Goal: Transaction & Acquisition: Subscribe to service/newsletter

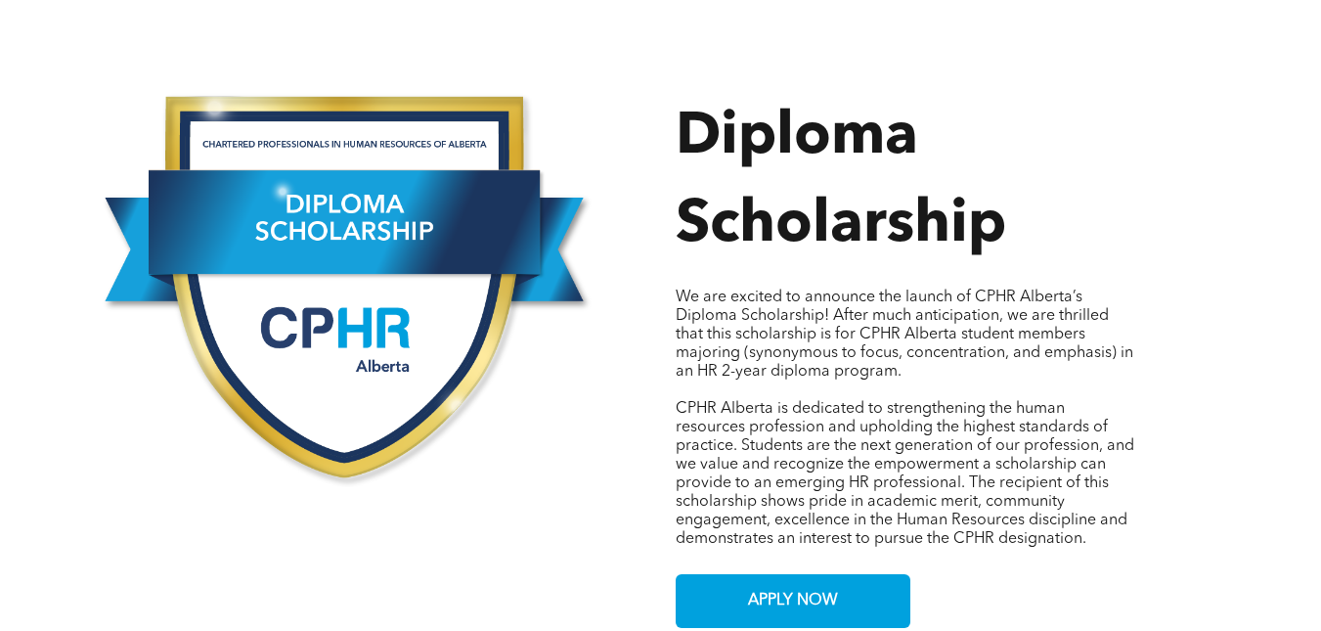
scroll to position [978, 0]
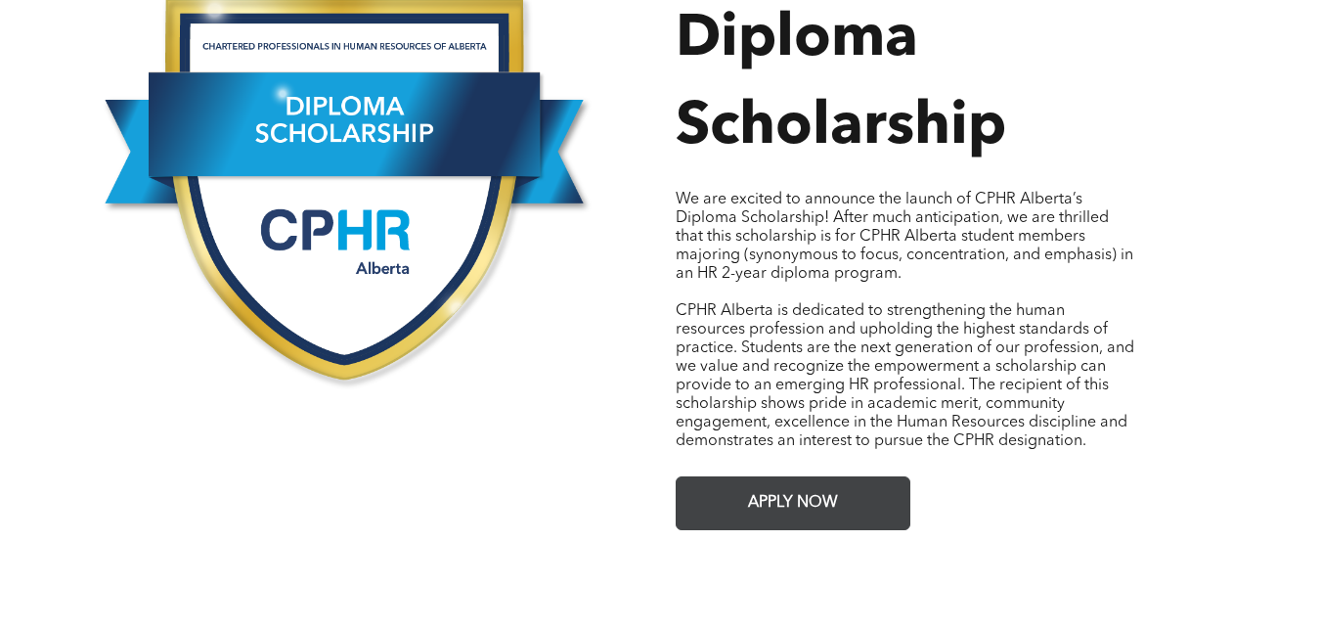
click at [798, 484] on span "APPLY NOW" at bounding box center [793, 503] width 104 height 38
click at [795, 500] on span "APPLY NOW" at bounding box center [793, 503] width 104 height 38
click at [810, 484] on span "APPLY NOW" at bounding box center [793, 503] width 104 height 38
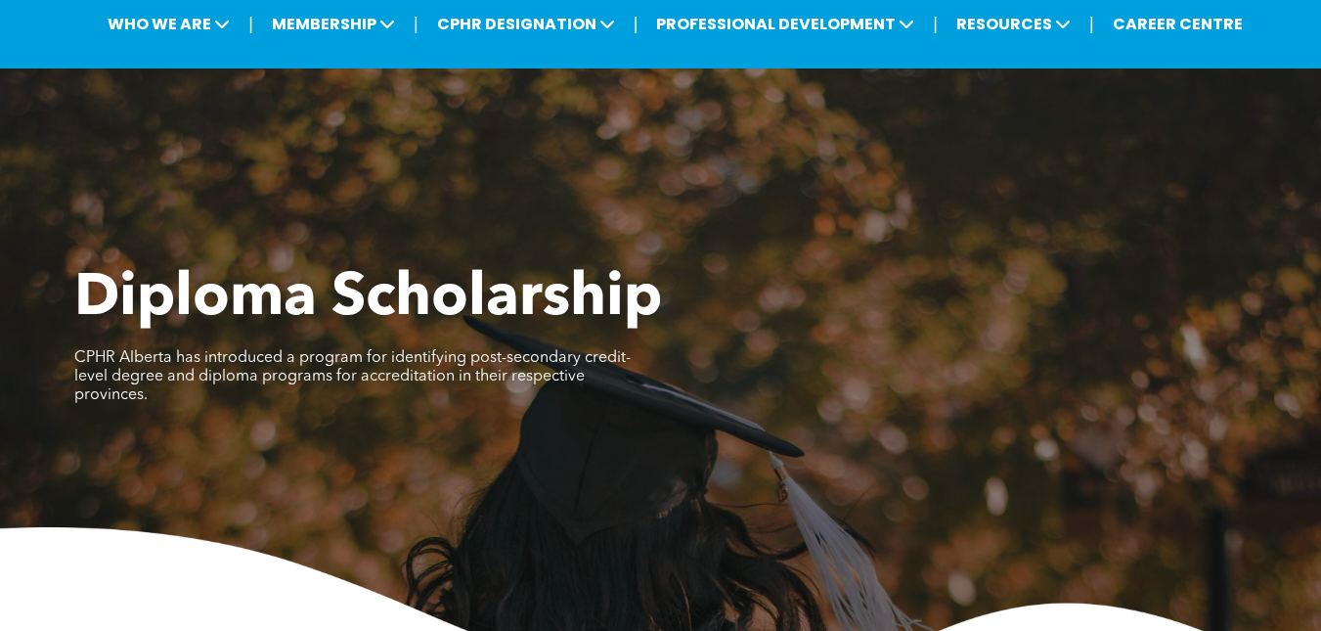
scroll to position [0, 0]
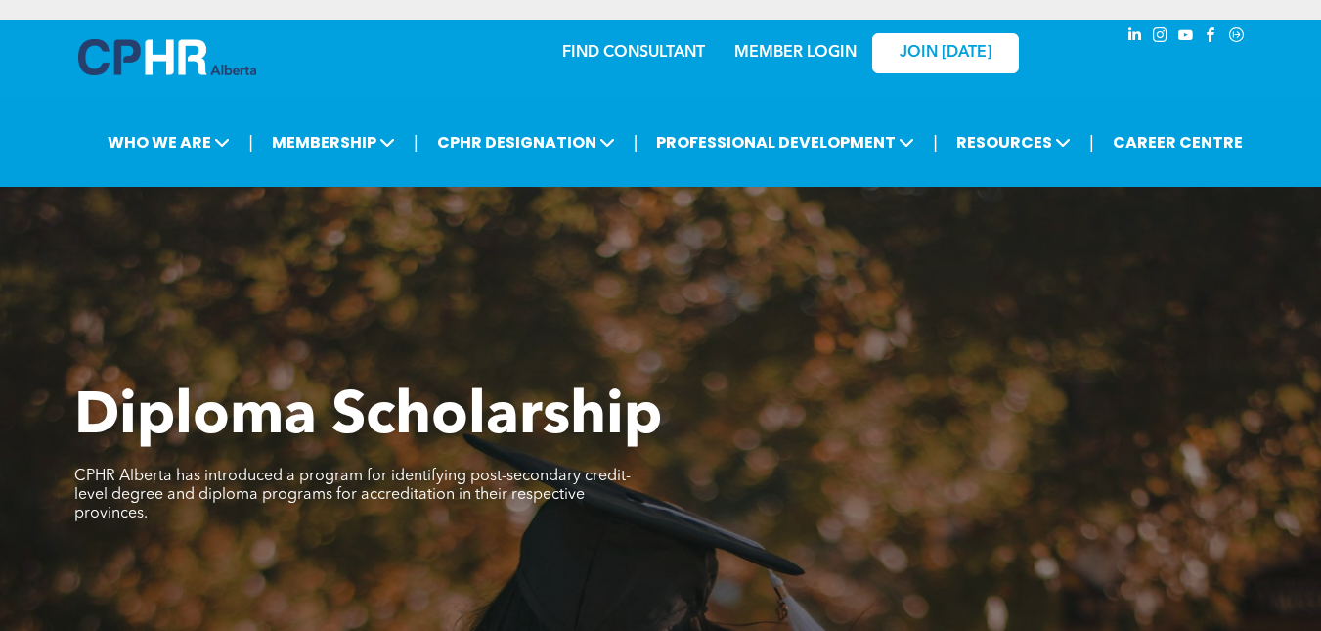
click at [830, 48] on link "MEMBER LOGIN" at bounding box center [795, 53] width 122 height 16
drag, startPoint x: 781, startPoint y: 44, endPoint x: 846, endPoint y: 46, distance: 64.6
click at [781, 45] on link "MEMBER LOGIN" at bounding box center [795, 53] width 122 height 16
drag, startPoint x: 810, startPoint y: 46, endPoint x: 861, endPoint y: 55, distance: 52.6
click at [810, 46] on link "MEMBER LOGIN" at bounding box center [795, 53] width 122 height 16
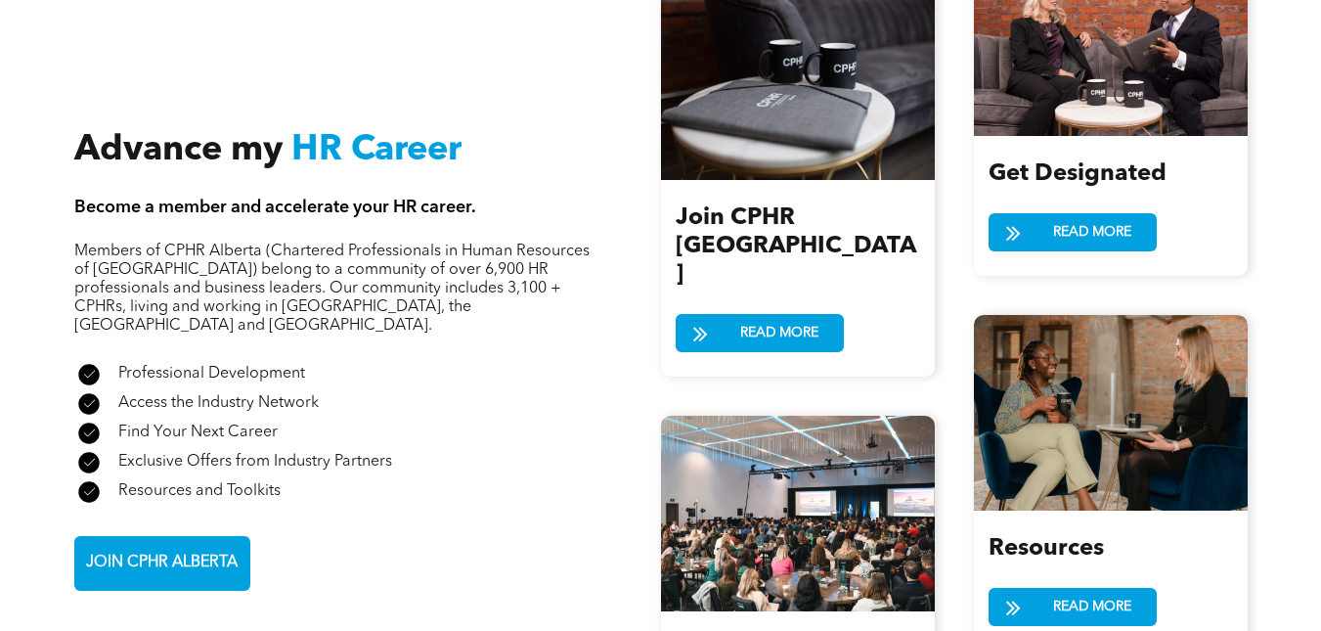
scroll to position [2151, 0]
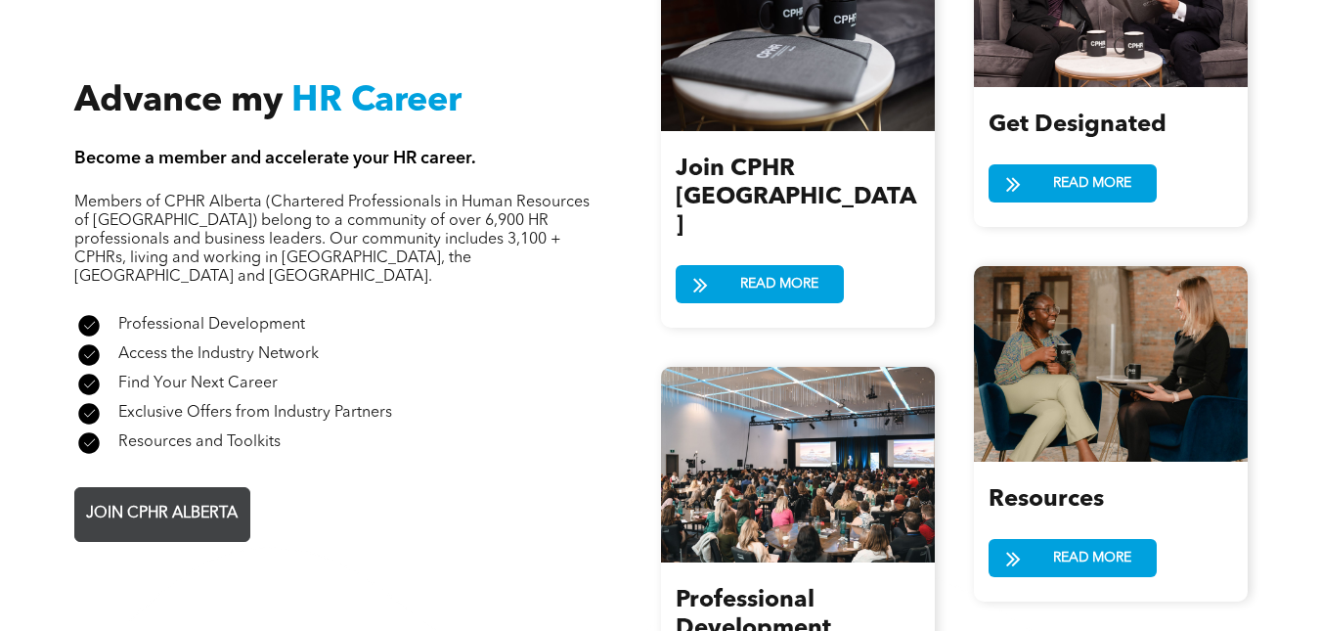
click at [149, 495] on span "JOIN CPHR ALBERTA" at bounding box center [161, 514] width 165 height 38
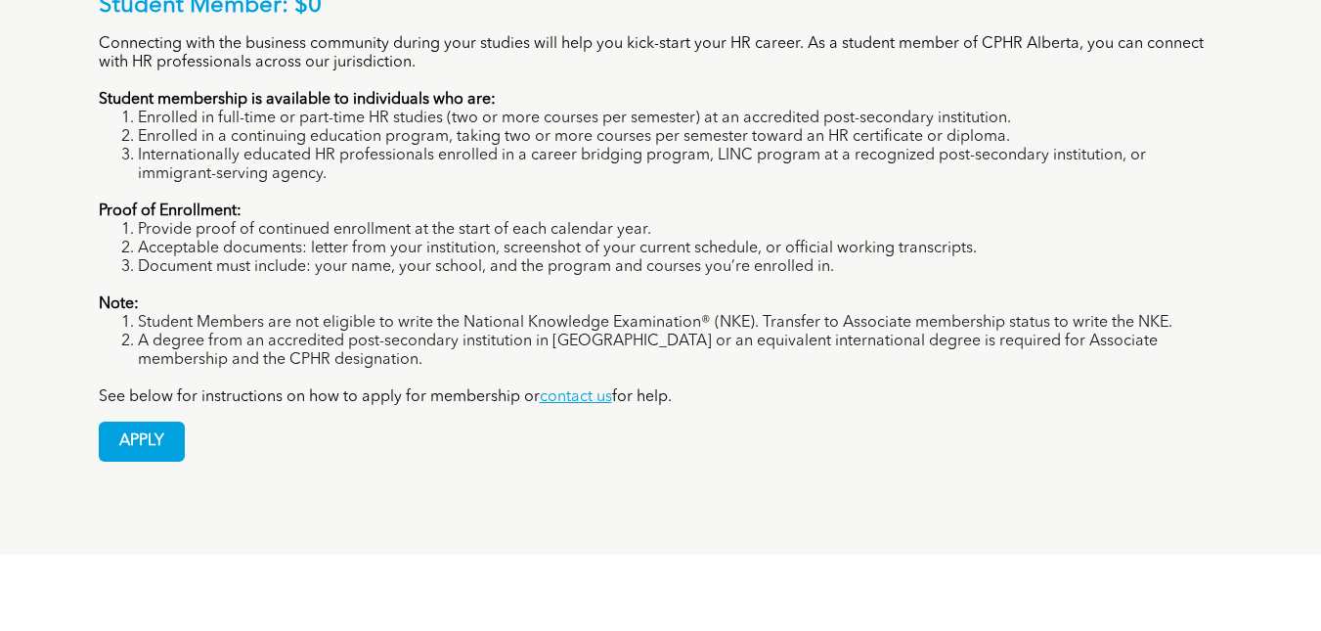
scroll to position [1565, 0]
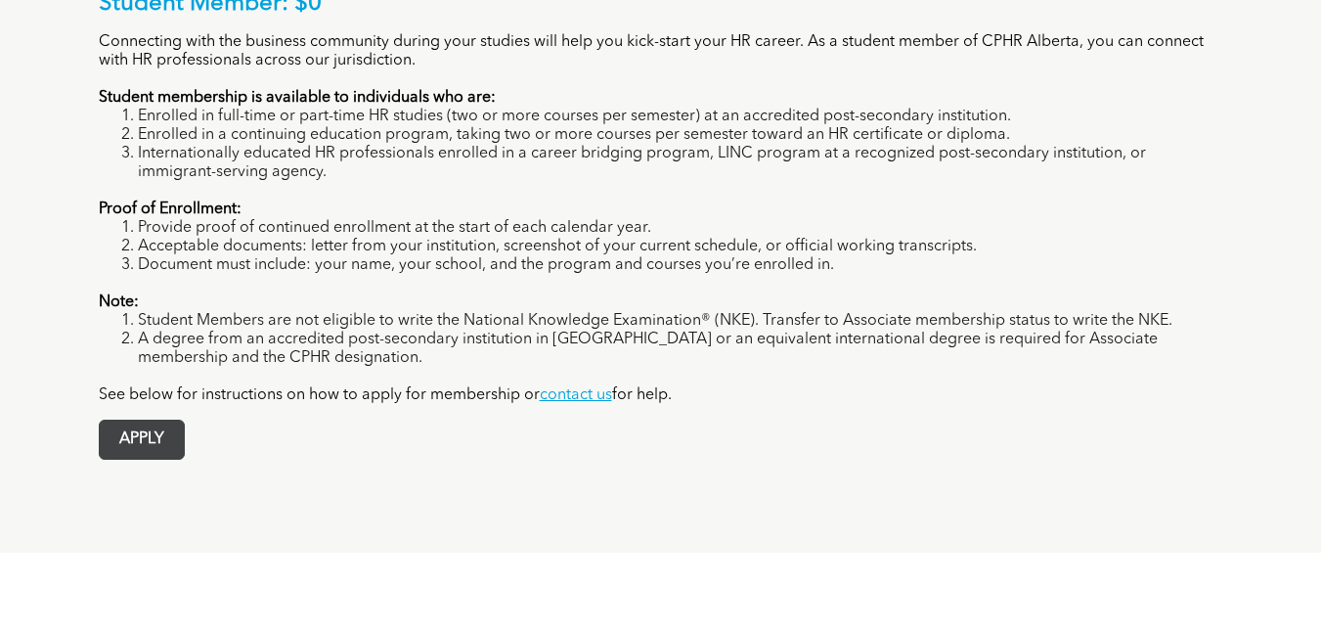
click at [130, 420] on span "APPLY" at bounding box center [142, 439] width 84 height 38
